Goal: Task Accomplishment & Management: Use online tool/utility

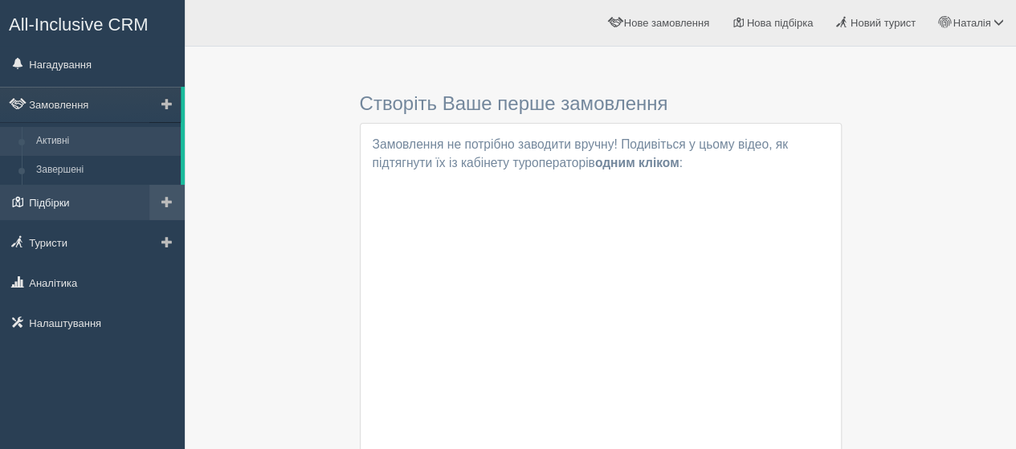
click at [70, 198] on link "Підбірки" at bounding box center [92, 202] width 185 height 35
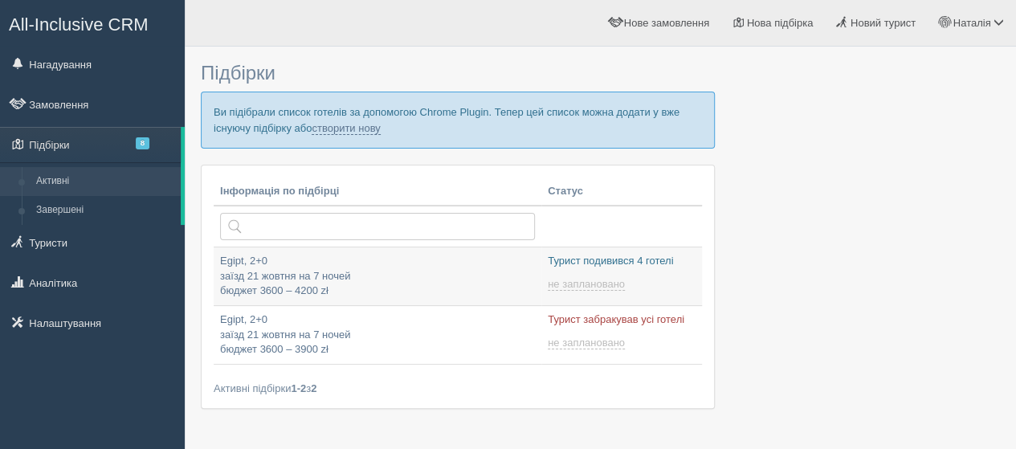
type input "2025-09-28 19:05"
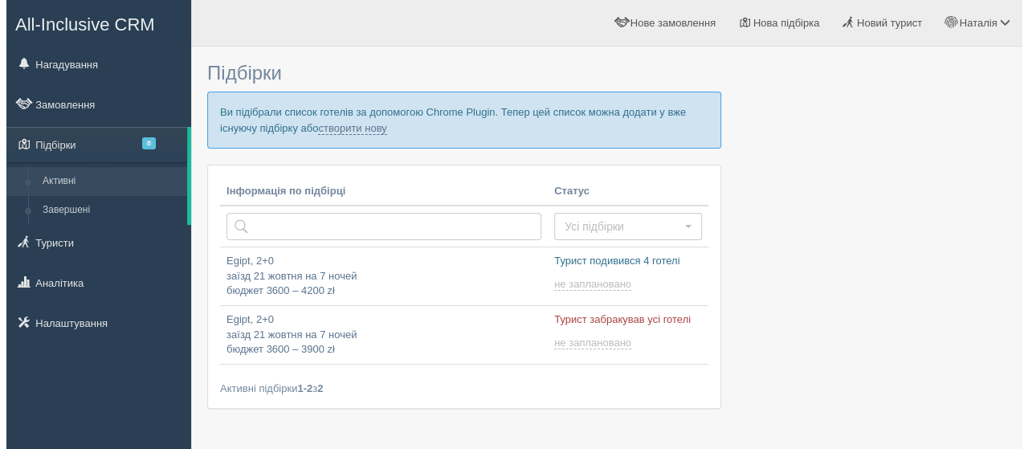
scroll to position [47, 0]
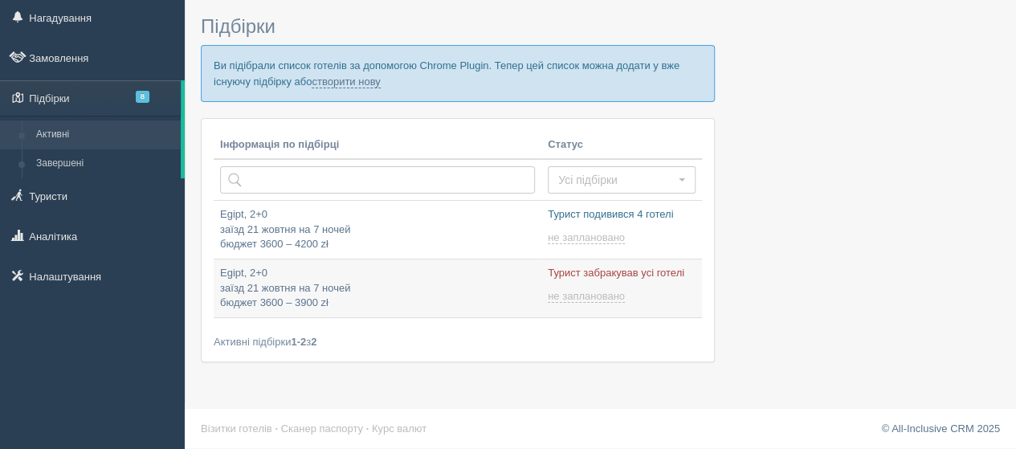
type input "2025-09-28 18:55"
click at [137, 98] on span "8" at bounding box center [143, 97] width 14 height 12
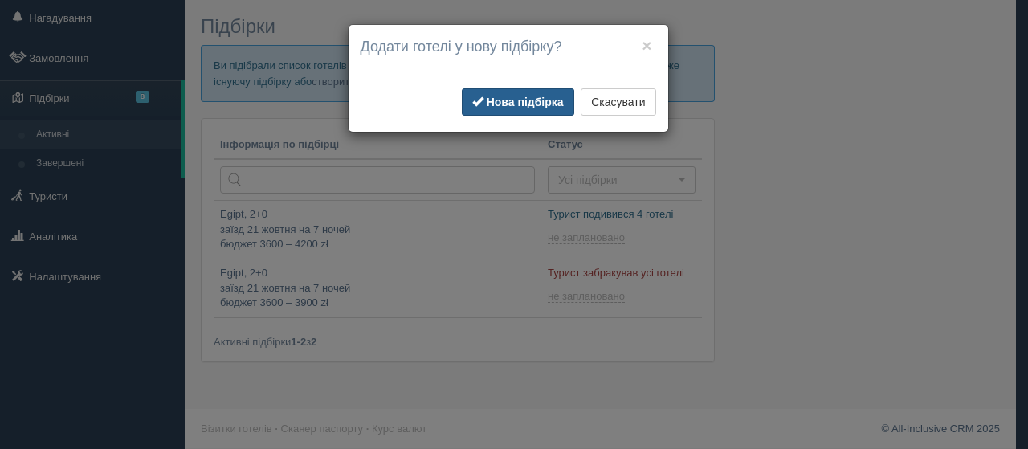
click at [523, 96] on b "Нова підбірка" at bounding box center [525, 102] width 77 height 13
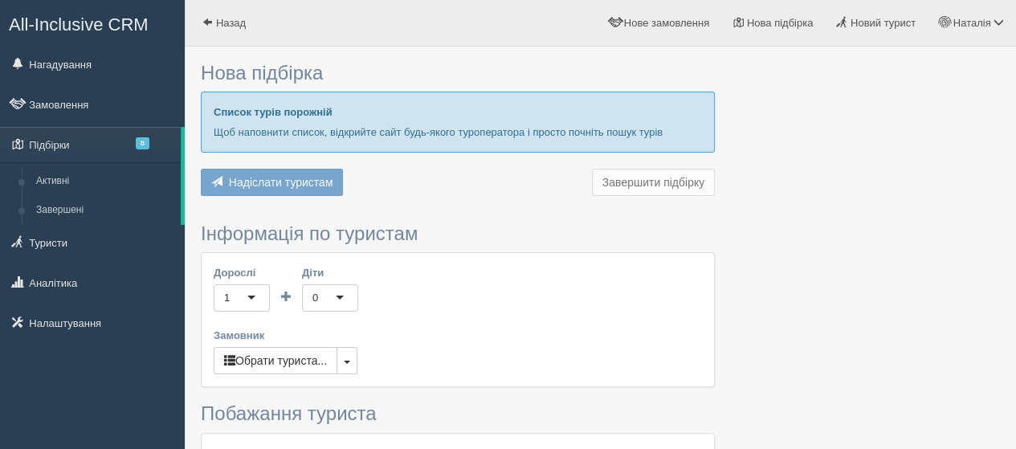
type input "6-7"
type input "3900"
type input "5000"
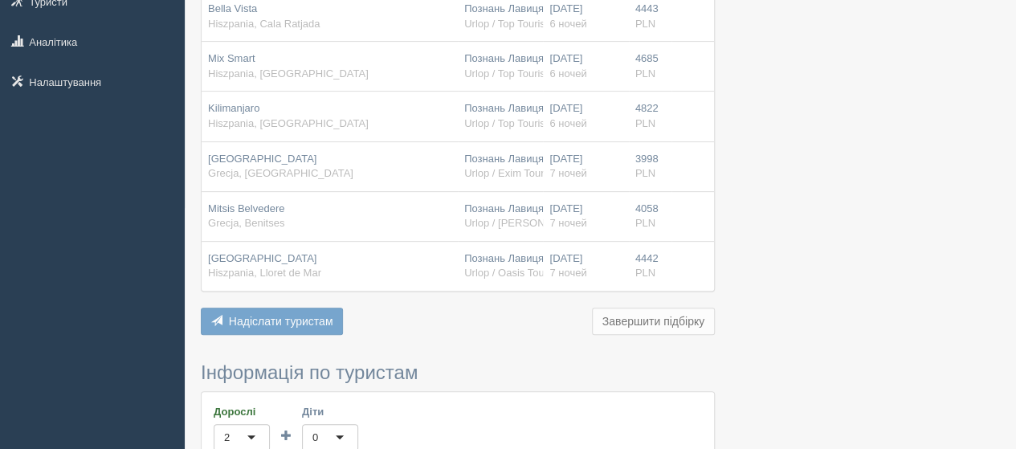
scroll to position [482, 0]
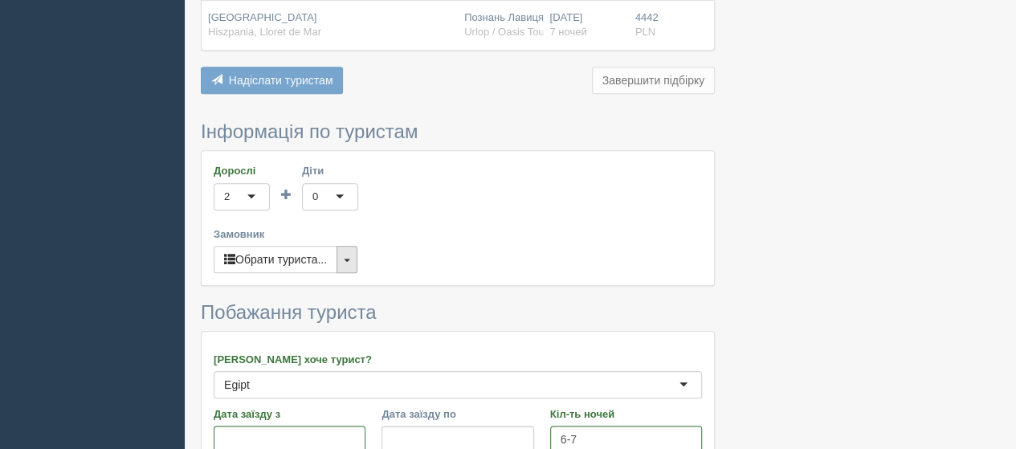
click at [345, 267] on button "button" at bounding box center [347, 259] width 21 height 27
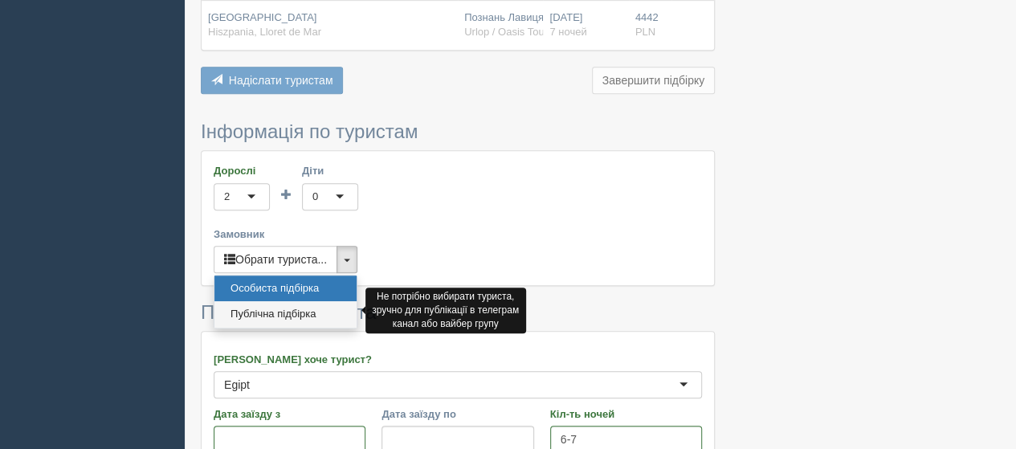
click at [313, 307] on link "Публічна підбірка" at bounding box center [286, 314] width 142 height 27
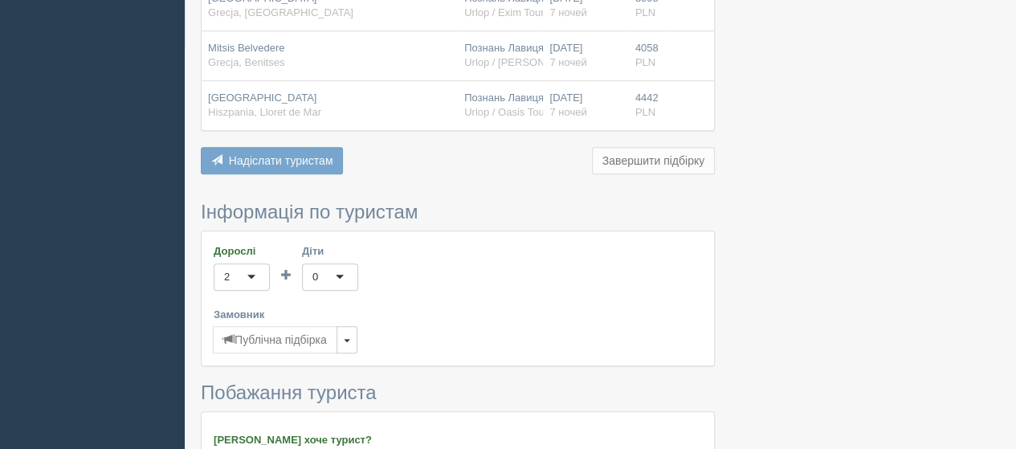
scroll to position [321, 0]
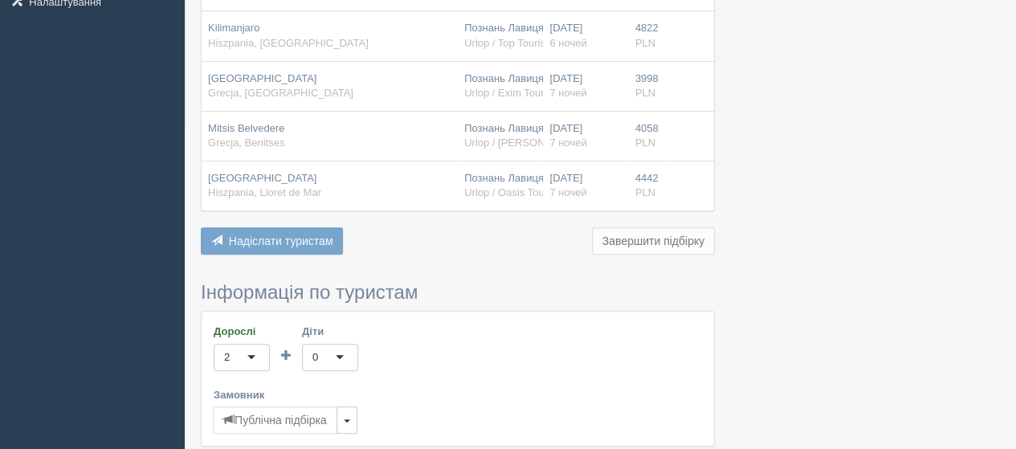
click at [632, 235] on button "Завершити підбірку" at bounding box center [653, 240] width 123 height 27
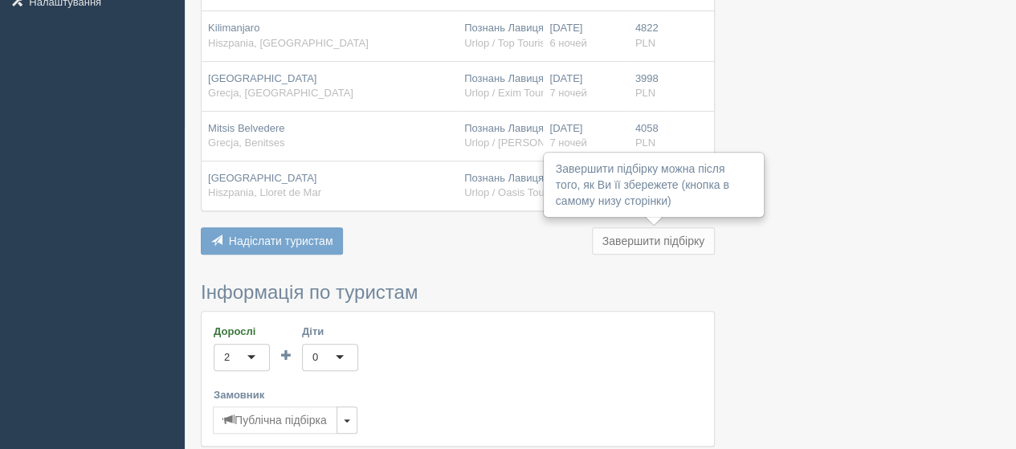
click at [270, 247] on button "Надіслати туристам Надіслати" at bounding box center [272, 240] width 142 height 27
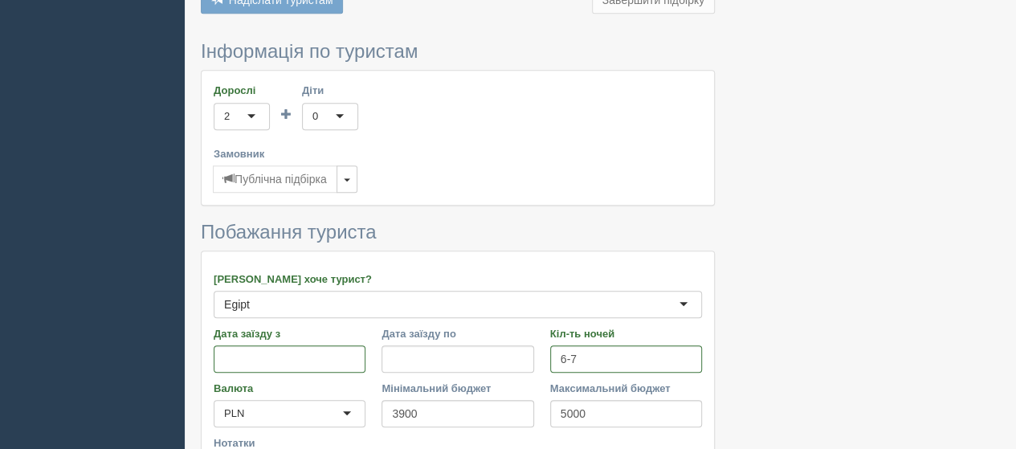
scroll to position [750, 0]
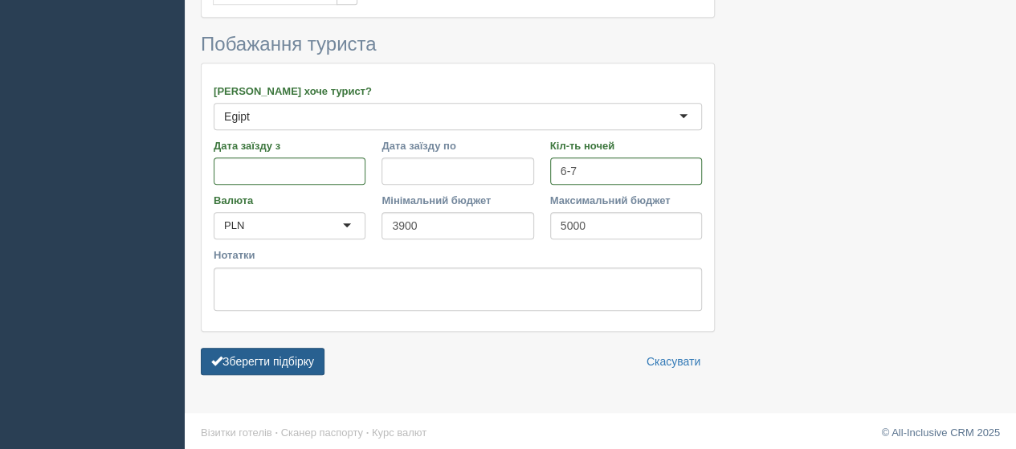
click at [288, 349] on button "Зберегти підбірку" at bounding box center [263, 361] width 124 height 27
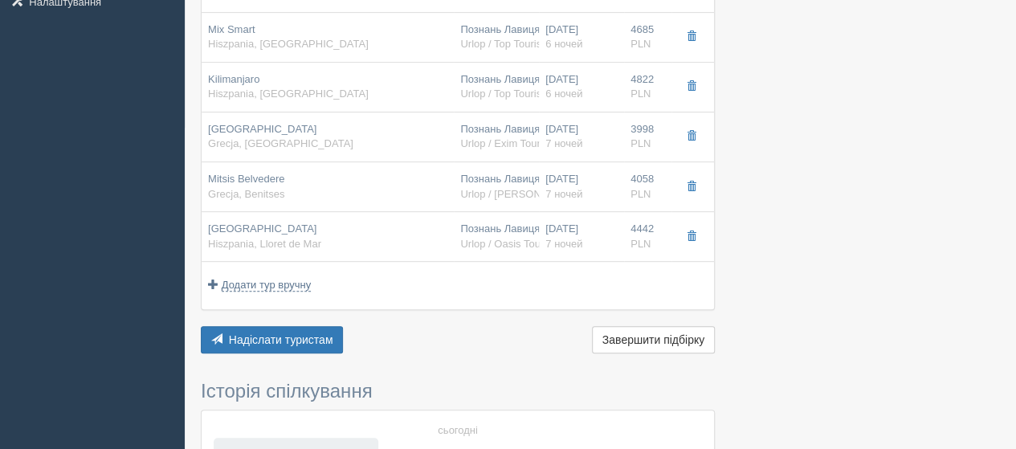
scroll to position [321, 0]
click at [310, 337] on span "Надіслати туристам" at bounding box center [281, 339] width 104 height 13
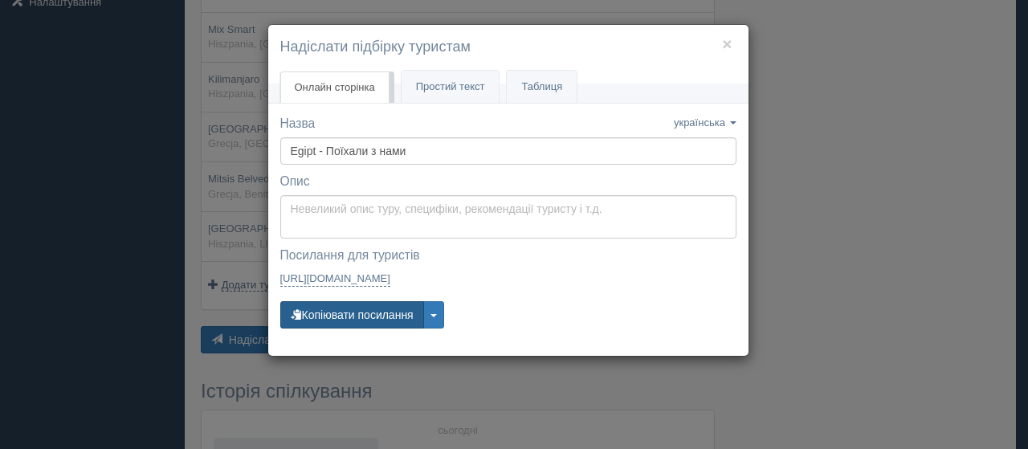
click at [371, 308] on button "Копіювати посилання" at bounding box center [352, 314] width 144 height 27
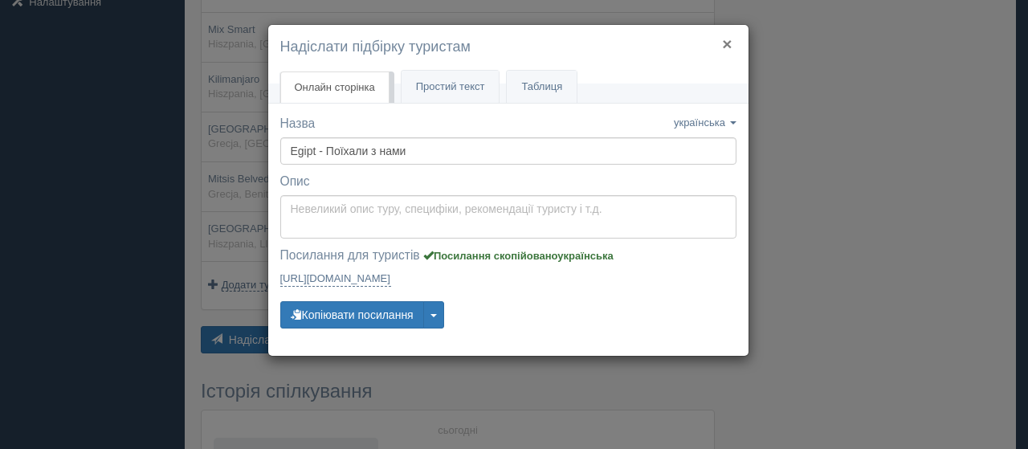
click at [725, 45] on button "×" at bounding box center [727, 43] width 10 height 17
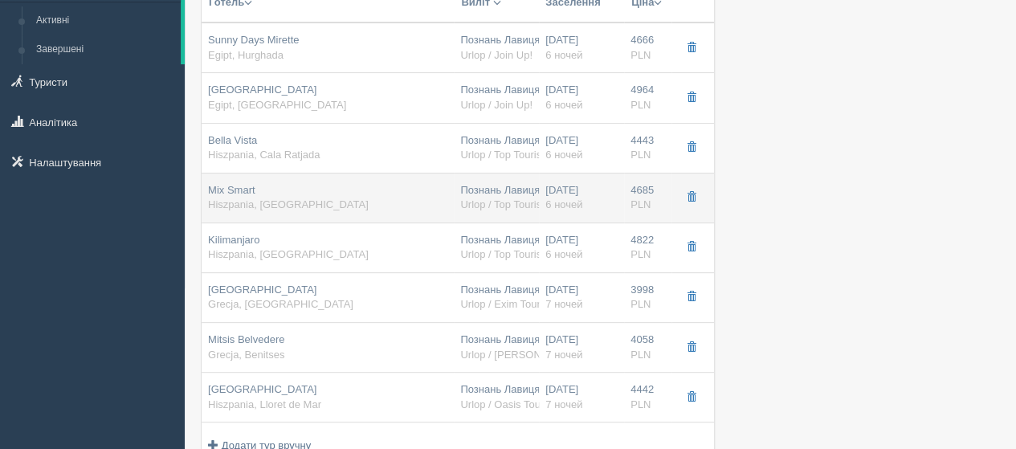
scroll to position [80, 0]
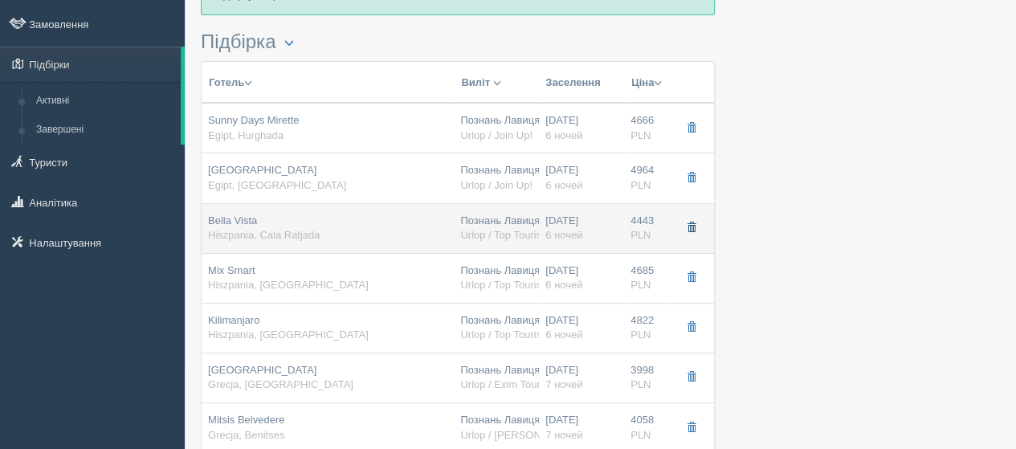
click at [696, 229] on span "button" at bounding box center [692, 228] width 10 height 10
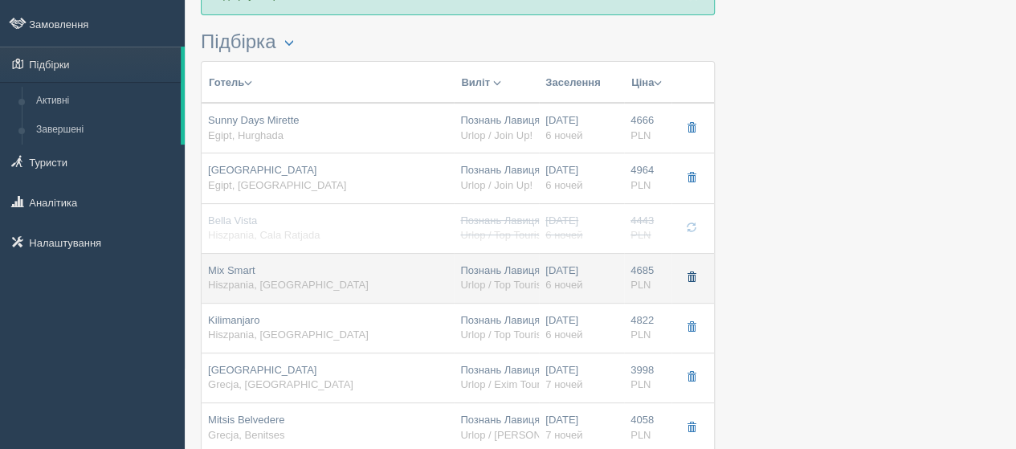
click at [691, 277] on span "button" at bounding box center [692, 277] width 10 height 10
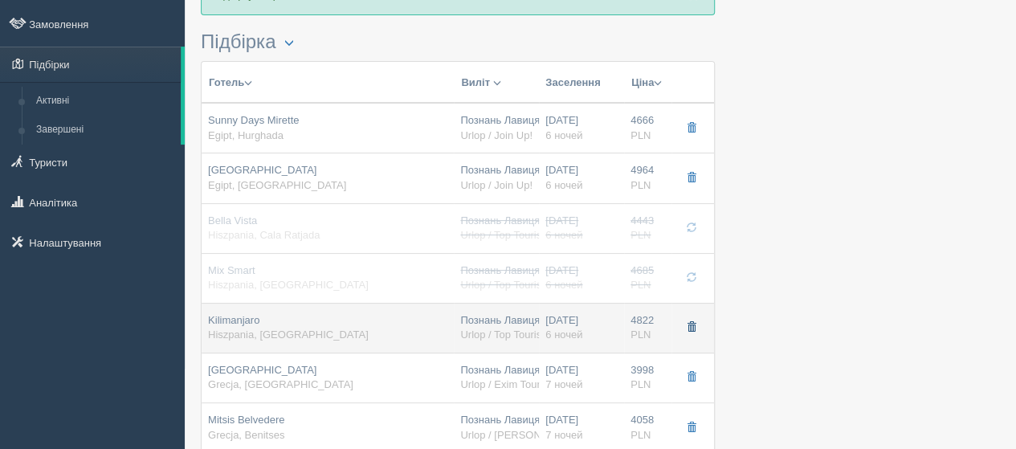
click at [693, 327] on span "button" at bounding box center [692, 327] width 10 height 10
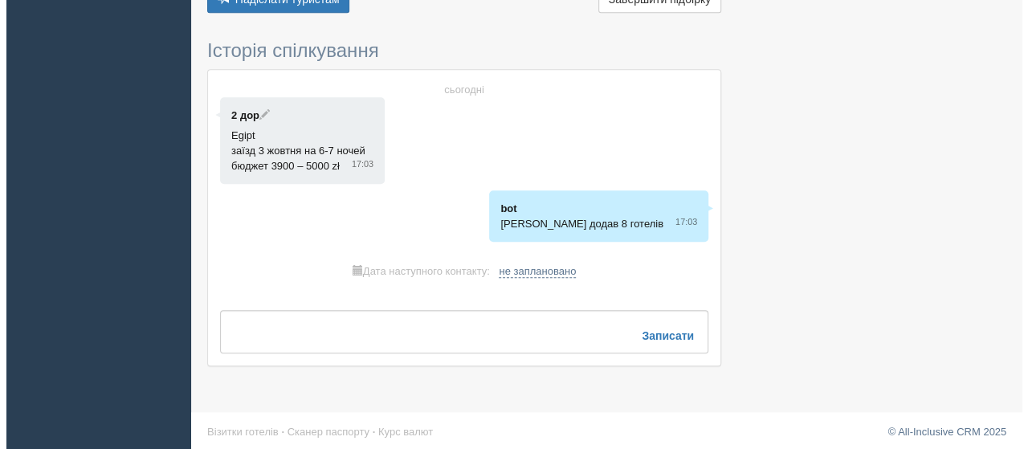
scroll to position [501, 0]
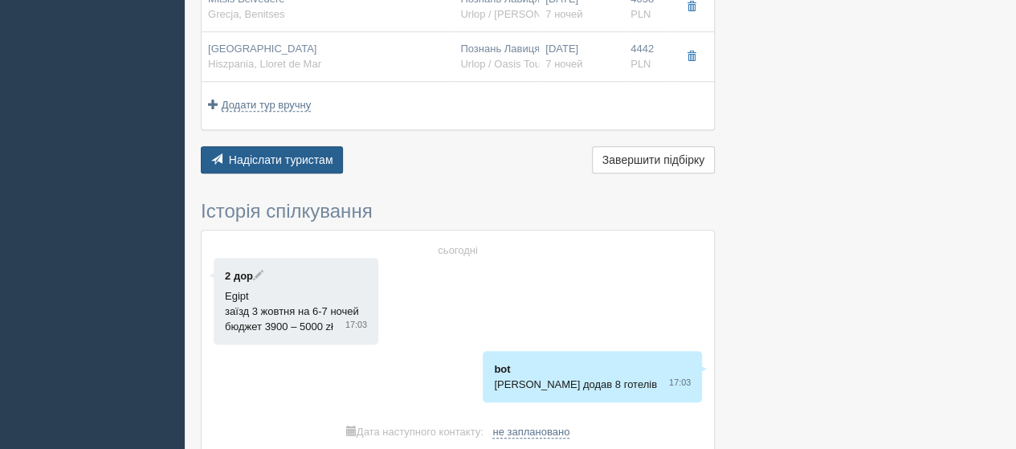
click at [278, 153] on span "Надіслати туристам" at bounding box center [281, 159] width 104 height 13
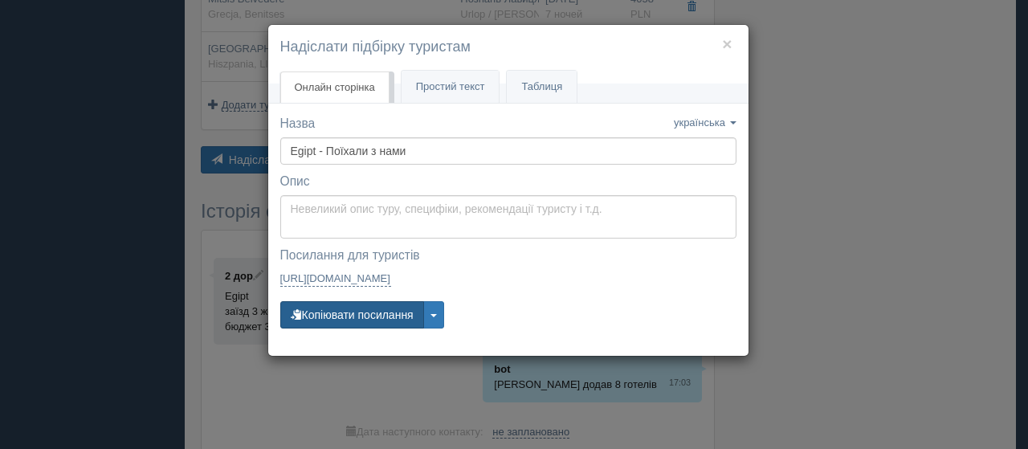
click at [366, 317] on button "Копіювати посилання" at bounding box center [352, 314] width 144 height 27
